Goal: Task Accomplishment & Management: Complete application form

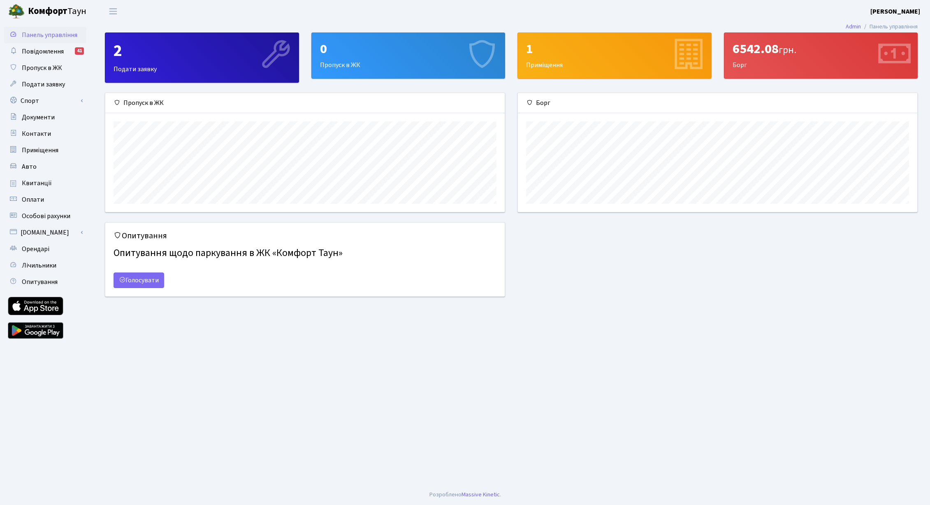
scroll to position [119, 400]
click at [27, 105] on link "Спорт" at bounding box center [45, 101] width 82 height 16
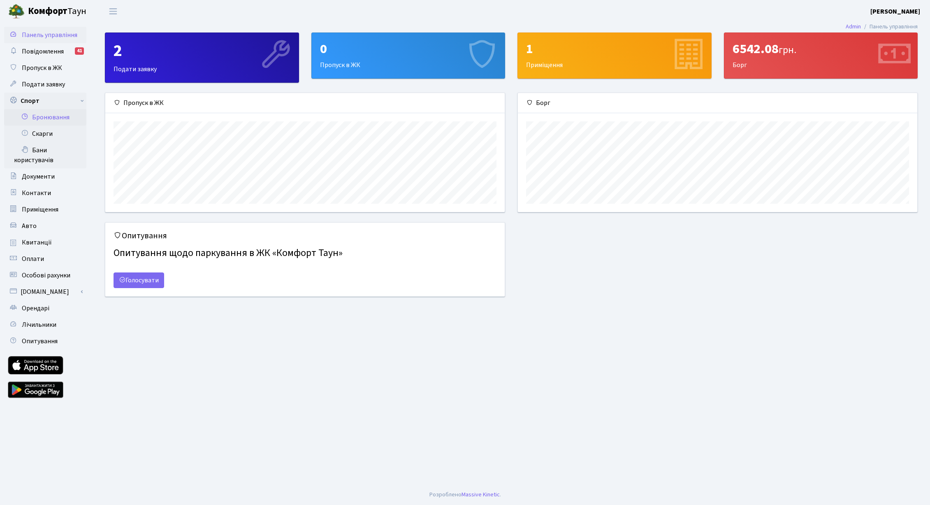
click at [39, 116] on link "Бронювання" at bounding box center [45, 117] width 82 height 16
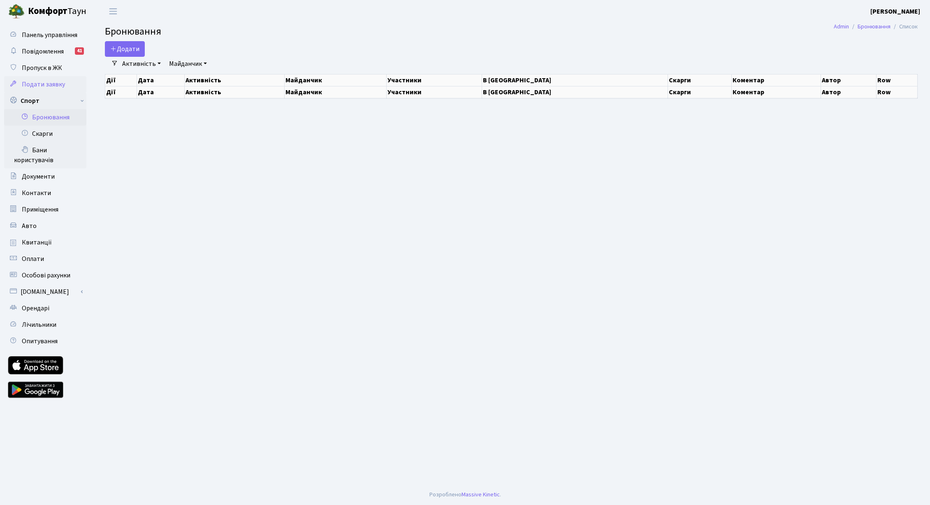
select select "25"
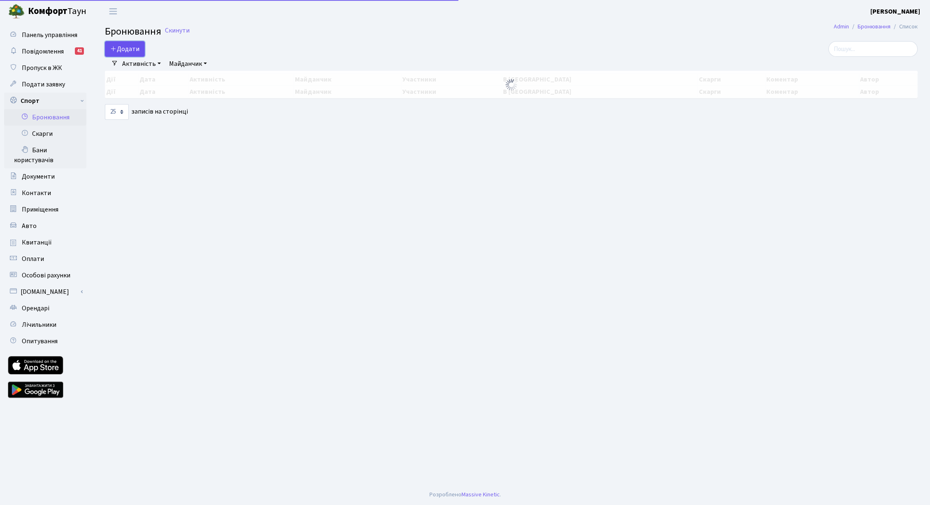
click at [127, 47] on button "Додати" at bounding box center [125, 49] width 40 height 16
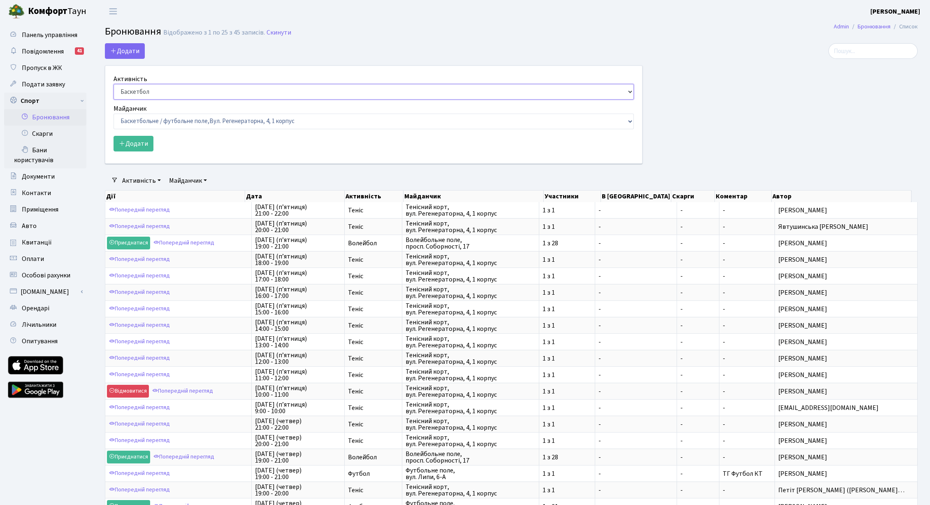
click at [165, 90] on select "Баскетбол Волейбол Йога Катання на роликах Настільний теніс Теніс Футбол Фітнес" at bounding box center [374, 92] width 520 height 16
select select "1"
click at [114, 84] on select "Баскетбол Волейбол Йога Катання на роликах Настільний теніс Теніс Футбол Фітнес" at bounding box center [372, 92] width 516 height 16
click at [167, 119] on select "Баскетбольне / футбольне поле, Вул. Регенераторна, 4, 1 корпус Баскетбольне пол…" at bounding box center [372, 122] width 516 height 16
select select "1"
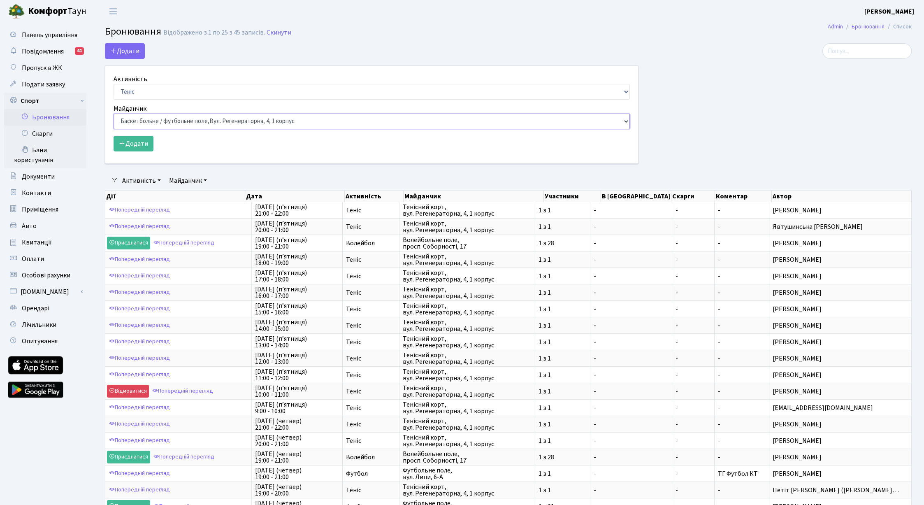
click at [114, 114] on select "Баскетбольне / футбольне поле, Вул. Регенераторна, 4, 1 корпус Баскетбольне пол…" at bounding box center [372, 122] width 516 height 16
click at [137, 145] on button "Додати" at bounding box center [134, 144] width 40 height 16
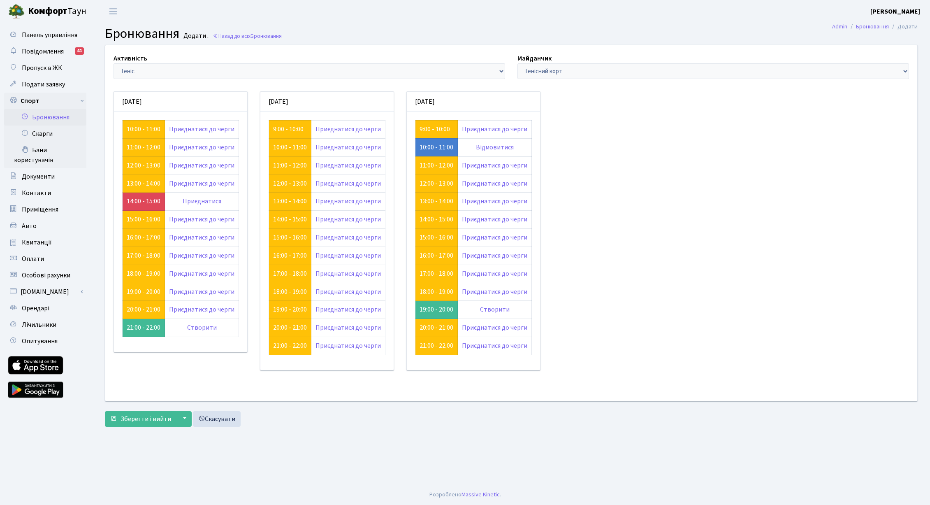
click at [647, 213] on div "Активність - Баскетбол Волейбол Йога Катання на роликах Настільний теніс [PERSO…" at bounding box center [511, 222] width 825 height 355
